Goal: Transaction & Acquisition: Purchase product/service

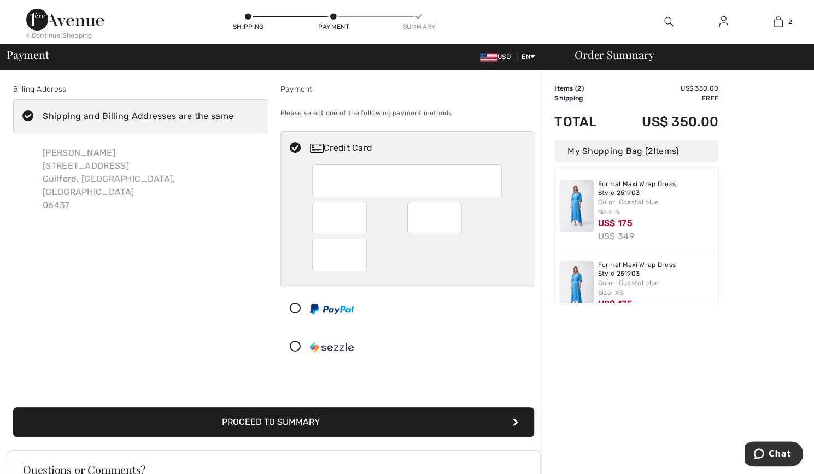
click at [27, 29] on img at bounding box center [65, 20] width 78 height 22
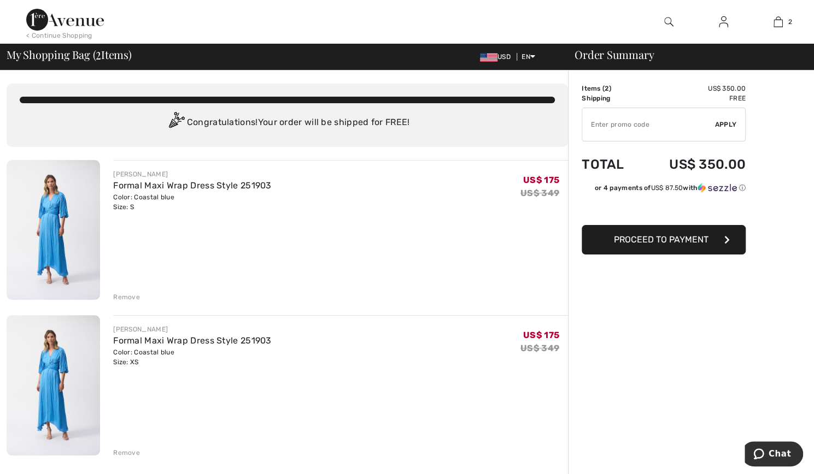
click at [666, 239] on span "Proceed to Payment" at bounding box center [661, 239] width 95 height 10
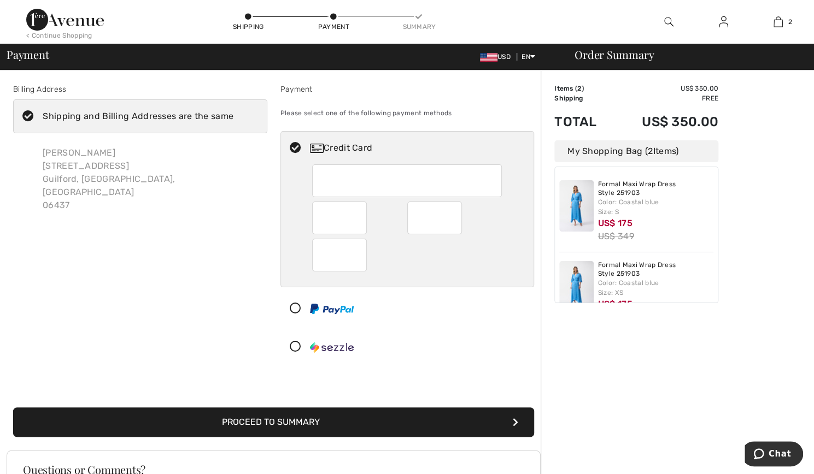
click at [280, 426] on button "Proceed to Summary" at bounding box center [273, 423] width 521 height 30
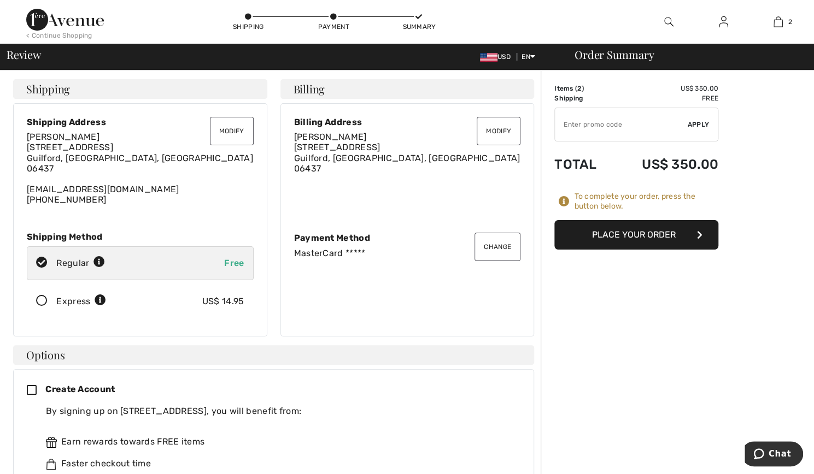
scroll to position [81, 0]
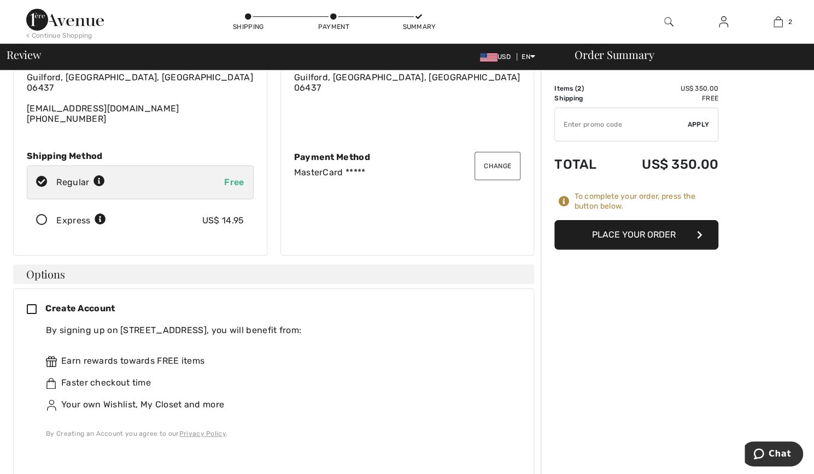
click at [607, 234] on button "Place Your Order" at bounding box center [636, 235] width 164 height 30
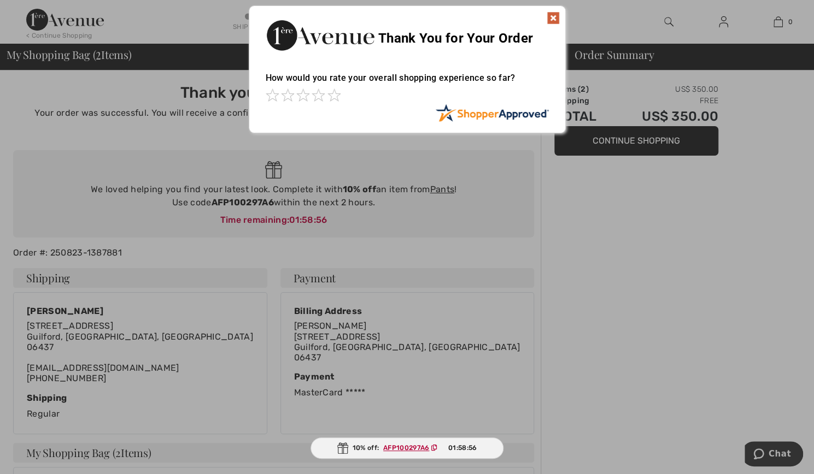
click at [551, 14] on img at bounding box center [552, 17] width 13 height 13
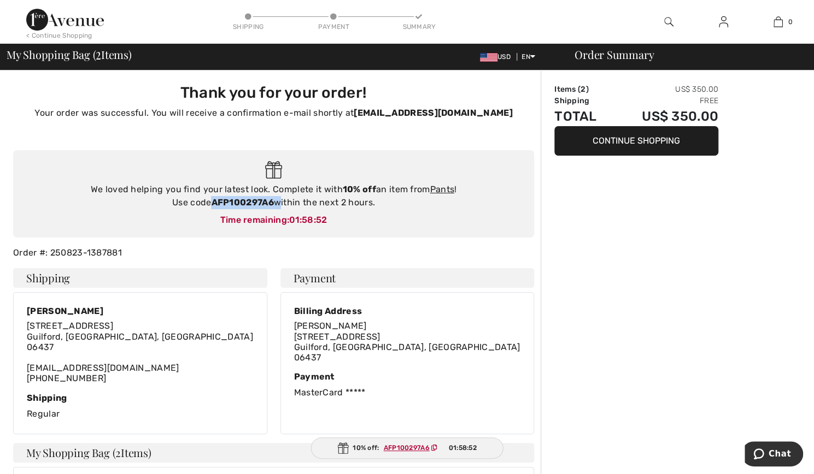
drag, startPoint x: 276, startPoint y: 201, endPoint x: 213, endPoint y: 197, distance: 63.0
click at [213, 197] on div "We loved helping you find your latest look. Complete it with 10% off an item fr…" at bounding box center [273, 196] width 499 height 26
click at [629, 278] on div "Order Summary Items ( 2 ) US$ 350.00 Shipping Free Total US$ 350.00 Continue Sh…" at bounding box center [676, 440] width 273 height 740
click at [665, 22] on img at bounding box center [668, 21] width 9 height 13
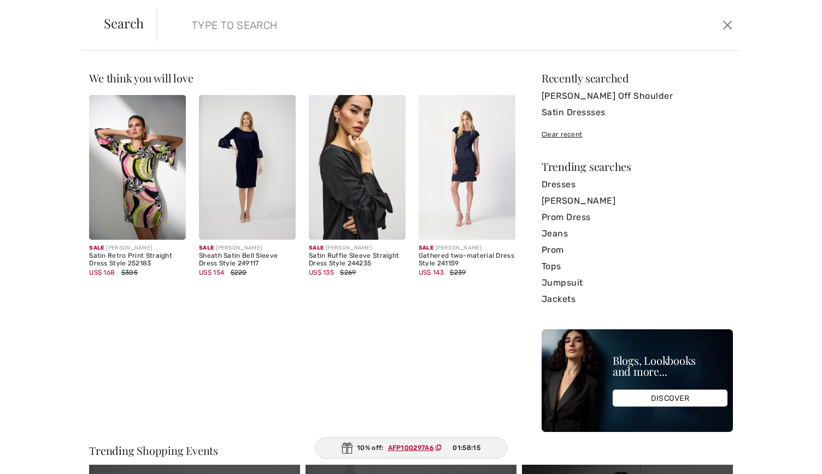
click at [313, 37] on input "search" at bounding box center [385, 25] width 402 height 33
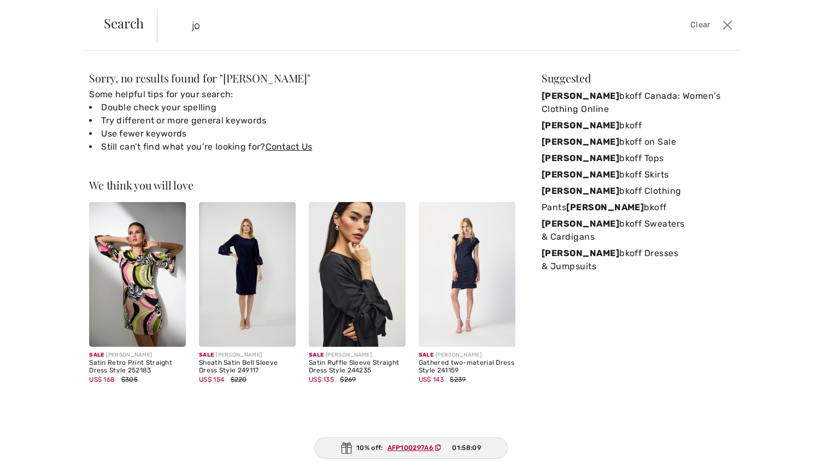
type input "j"
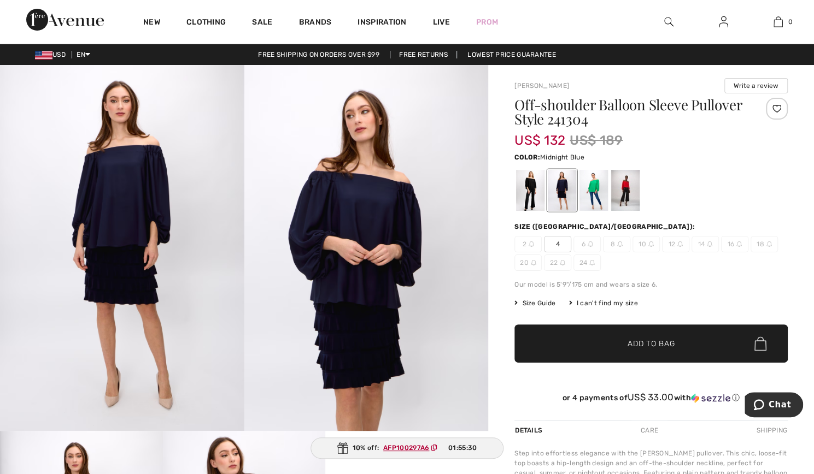
click at [376, 216] on img at bounding box center [366, 248] width 244 height 366
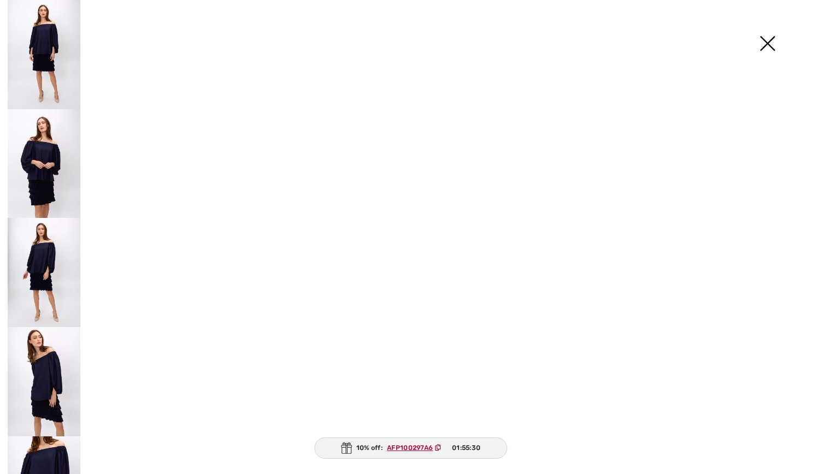
click at [376, 216] on img at bounding box center [372, 251] width 248 height 372
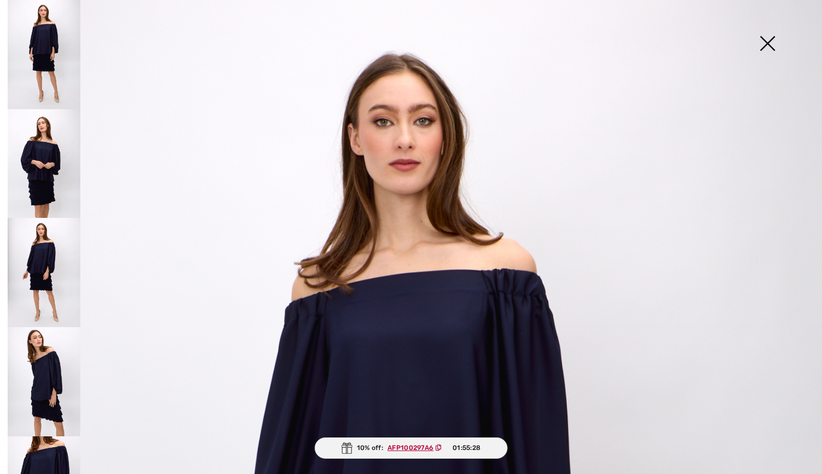
click at [41, 146] on img at bounding box center [44, 163] width 73 height 109
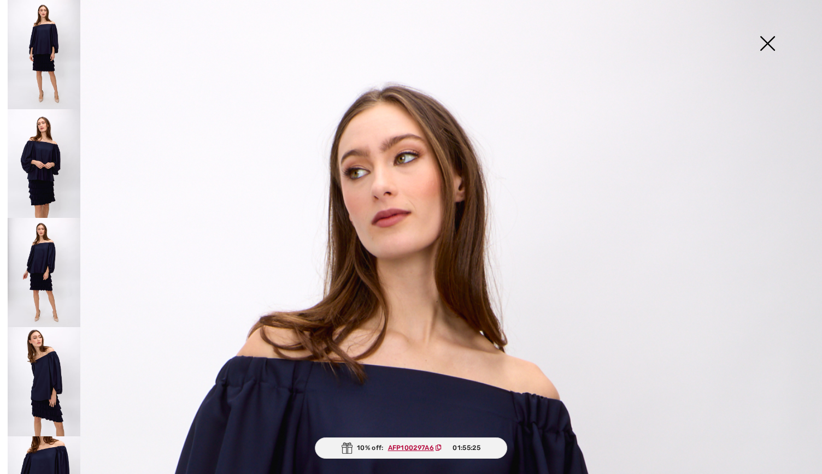
click at [50, 246] on img at bounding box center [44, 272] width 73 height 109
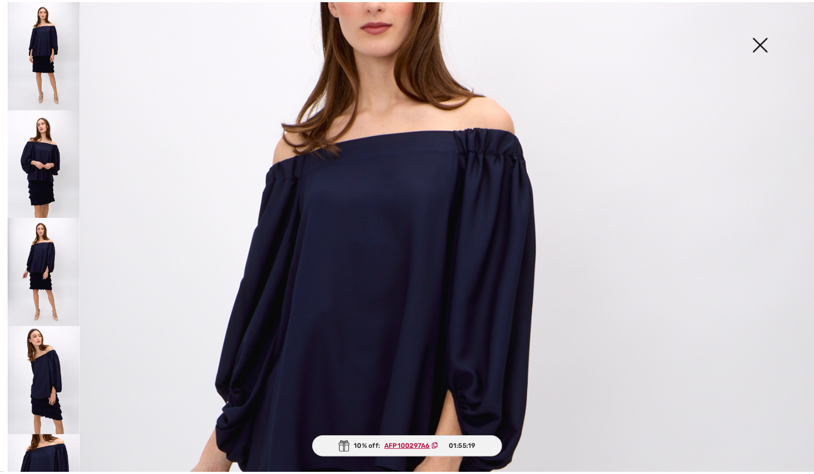
scroll to position [149, 0]
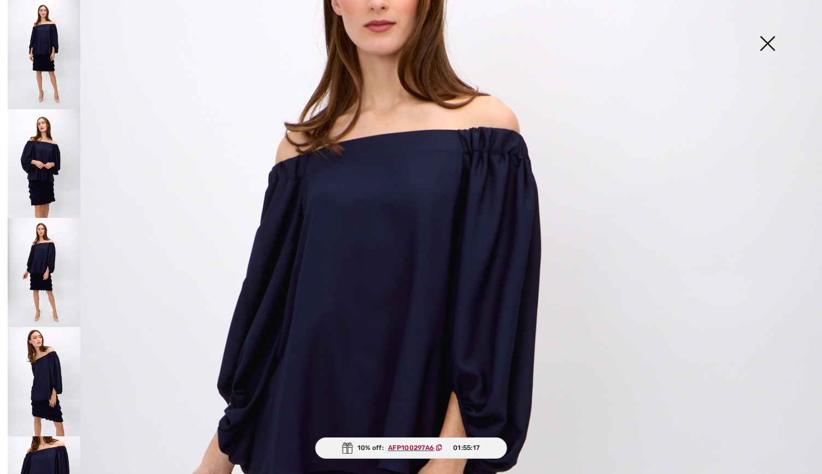
click at [52, 265] on img at bounding box center [44, 272] width 73 height 109
click at [769, 44] on img at bounding box center [767, 44] width 55 height 56
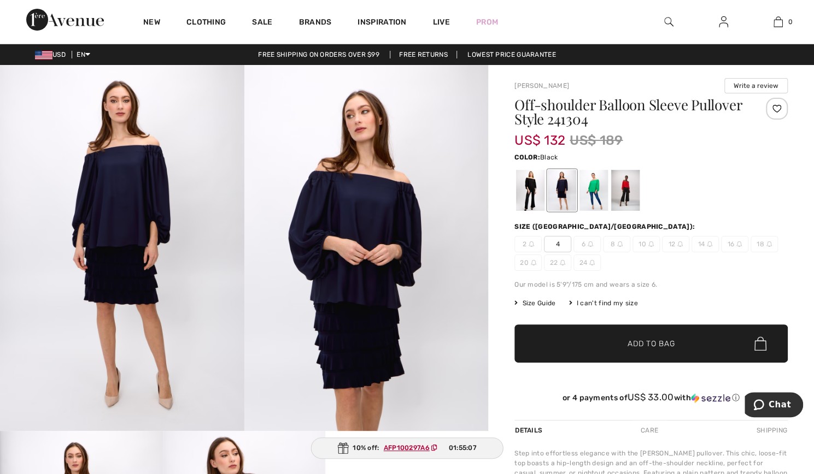
click at [521, 182] on div at bounding box center [530, 190] width 28 height 41
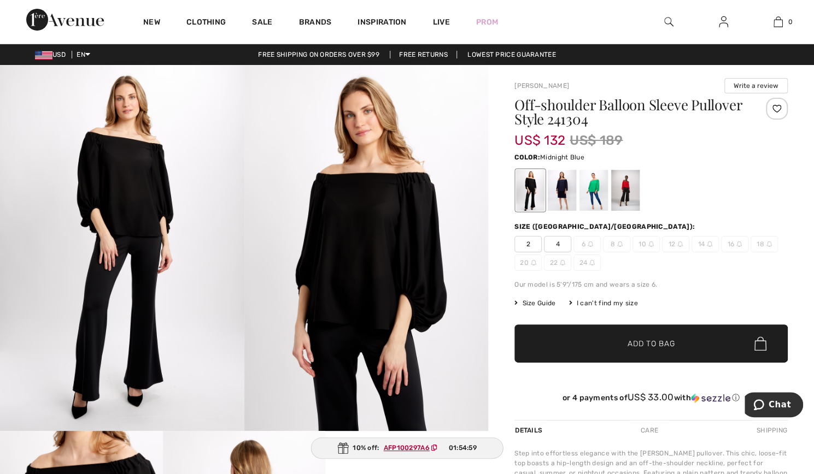
click at [560, 187] on div at bounding box center [562, 190] width 28 height 41
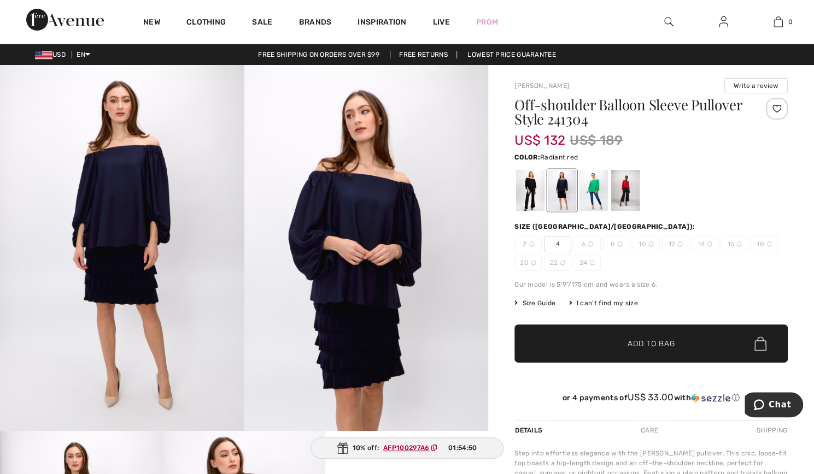
click at [626, 185] on div at bounding box center [625, 190] width 28 height 41
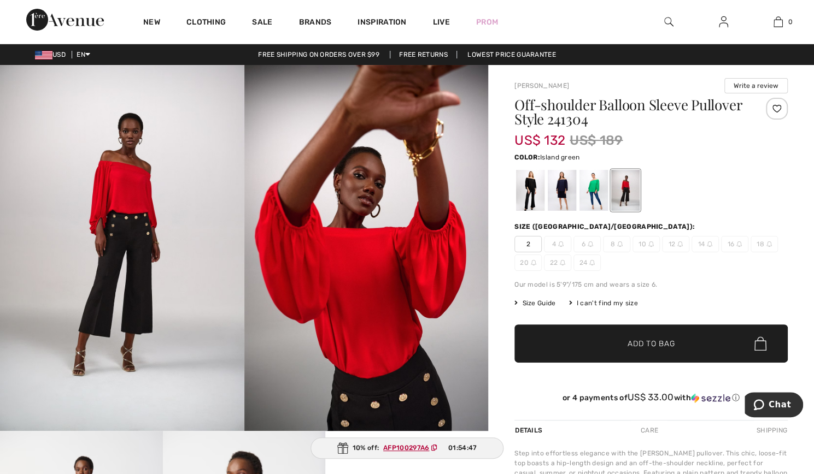
click at [589, 186] on div at bounding box center [593, 190] width 28 height 41
